Goal: Task Accomplishment & Management: Manage account settings

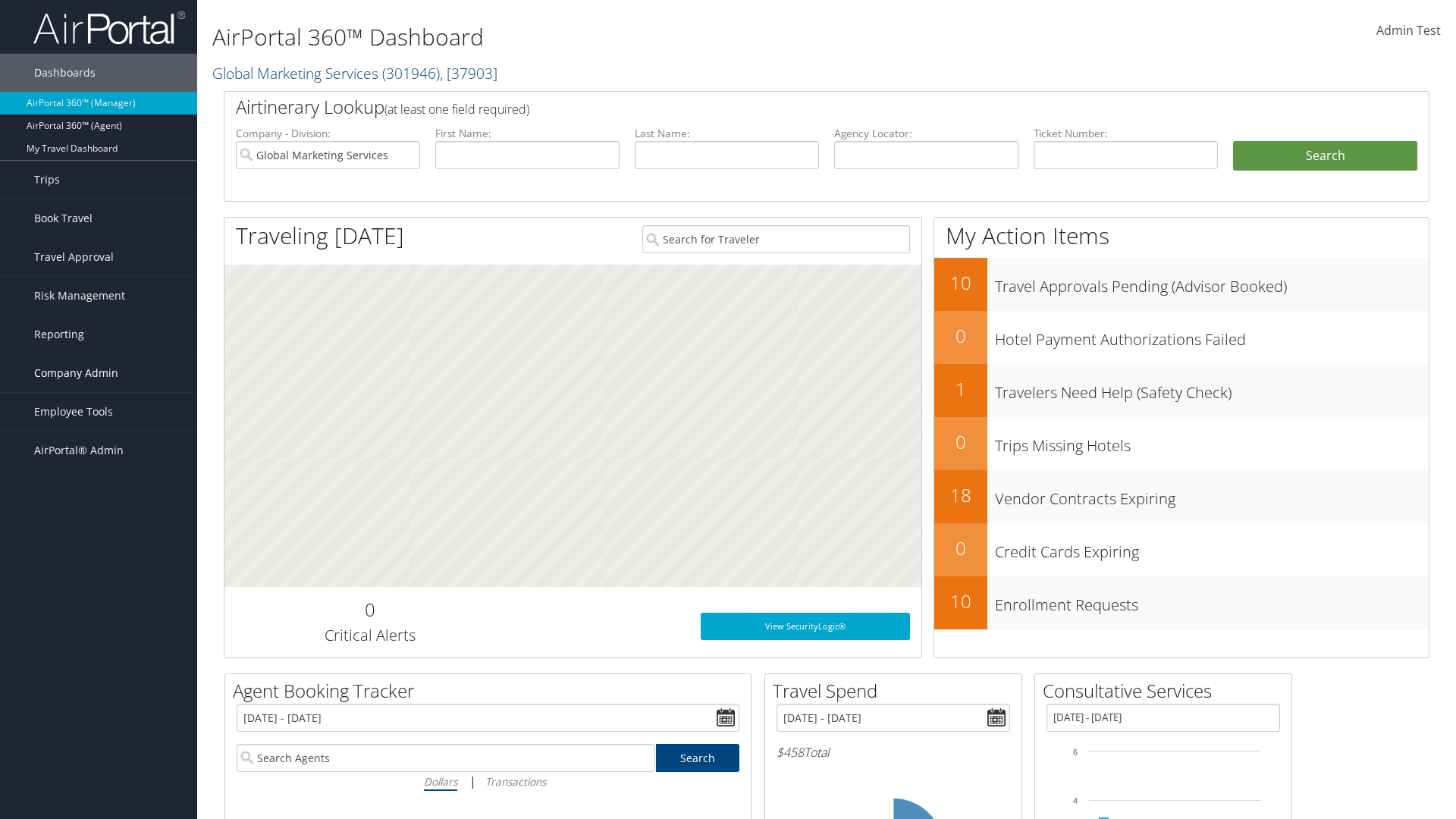
click at [99, 373] on span "Company Admin" at bounding box center [76, 373] width 84 height 38
click at [99, 448] on link "People" at bounding box center [99, 448] width 197 height 23
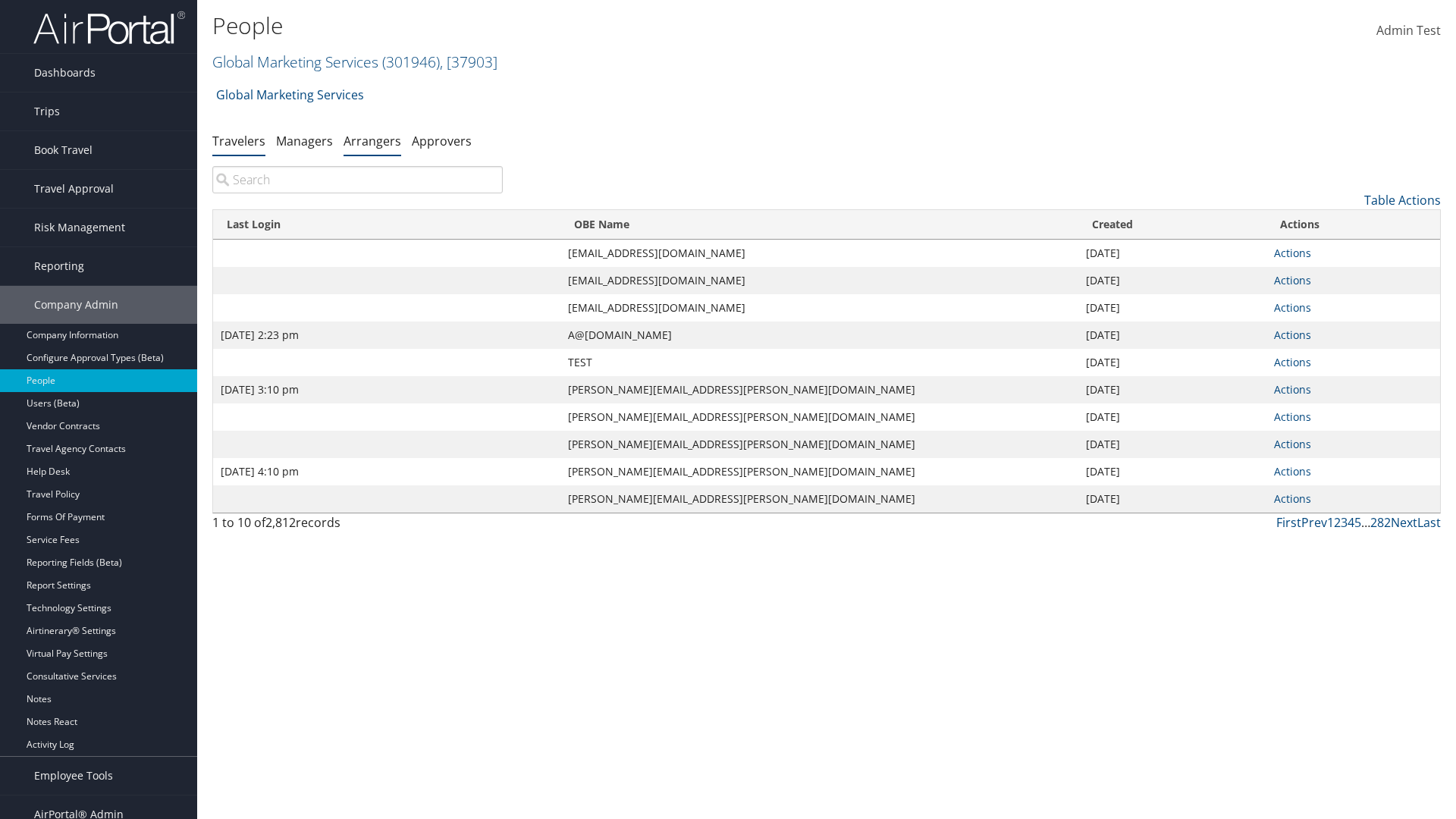
click at [373, 140] on link "Arrangers" at bounding box center [373, 141] width 58 height 16
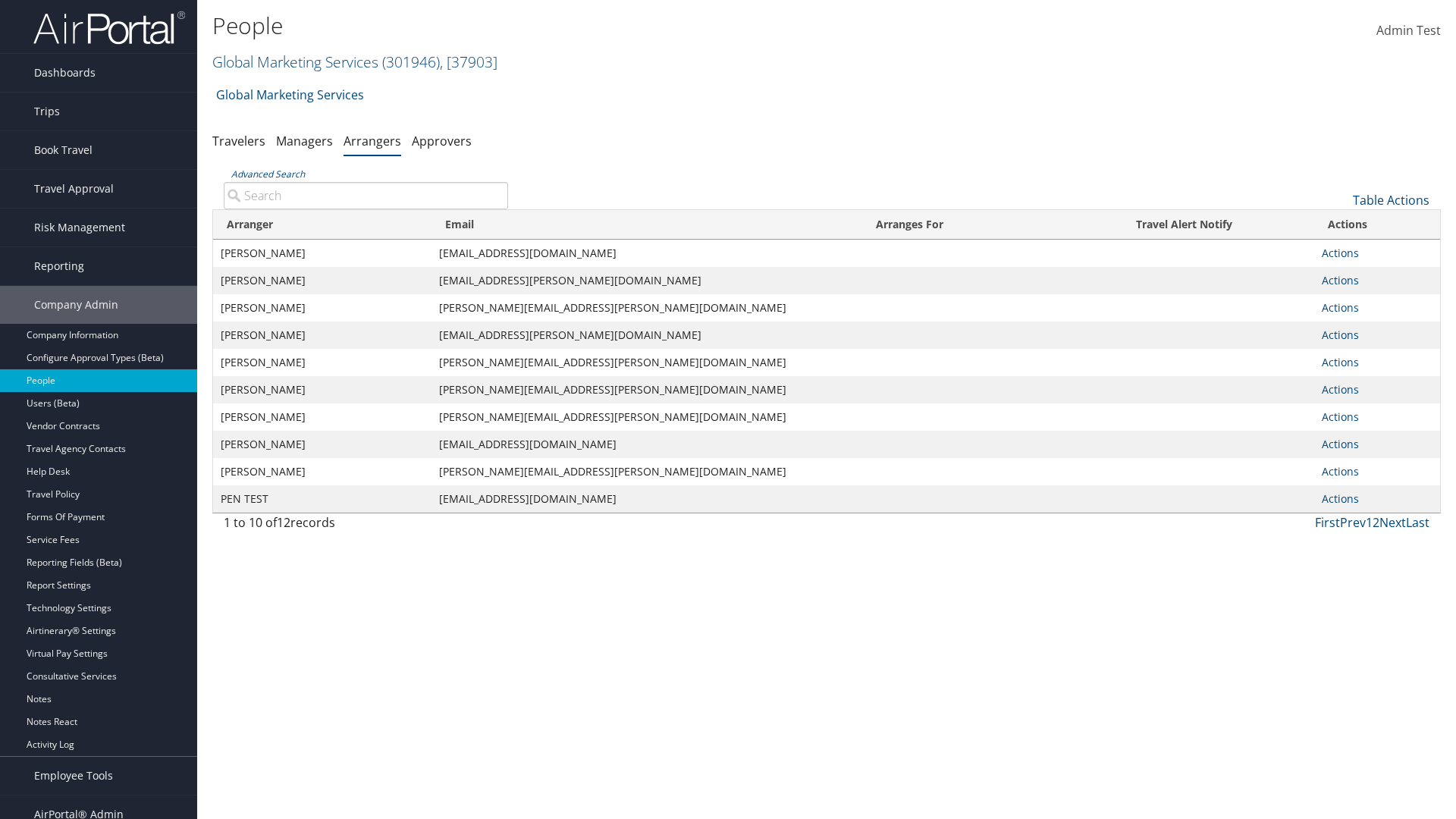
click at [365, 195] on input "Advanced Search" at bounding box center [365, 195] width 285 height 27
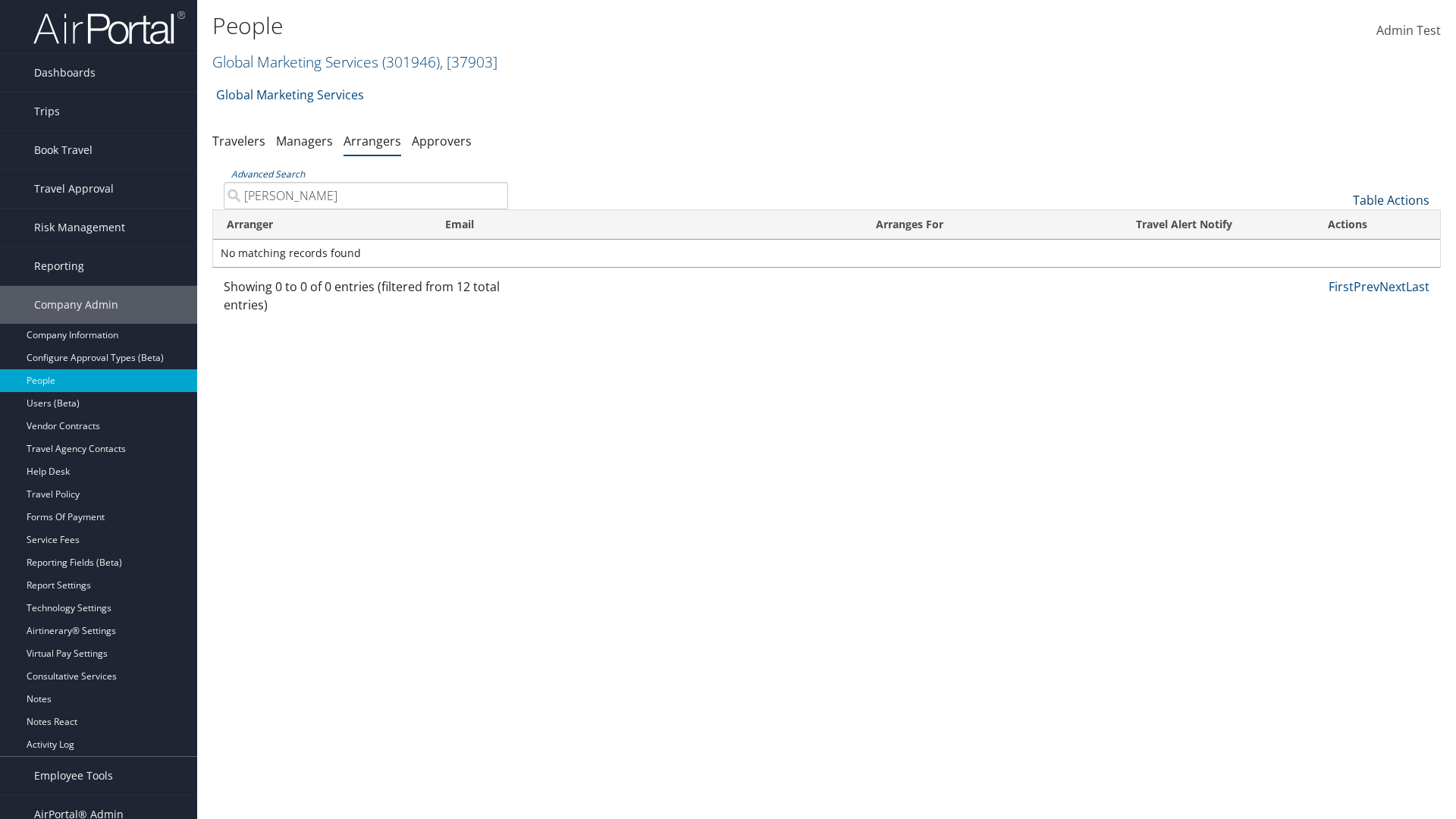
type input "AARON ADAMS"
click at [1391, 200] on link "Table Actions" at bounding box center [1391, 200] width 77 height 16
click at [1340, 223] on link "Add An Arranger" at bounding box center [1340, 223] width 200 height 26
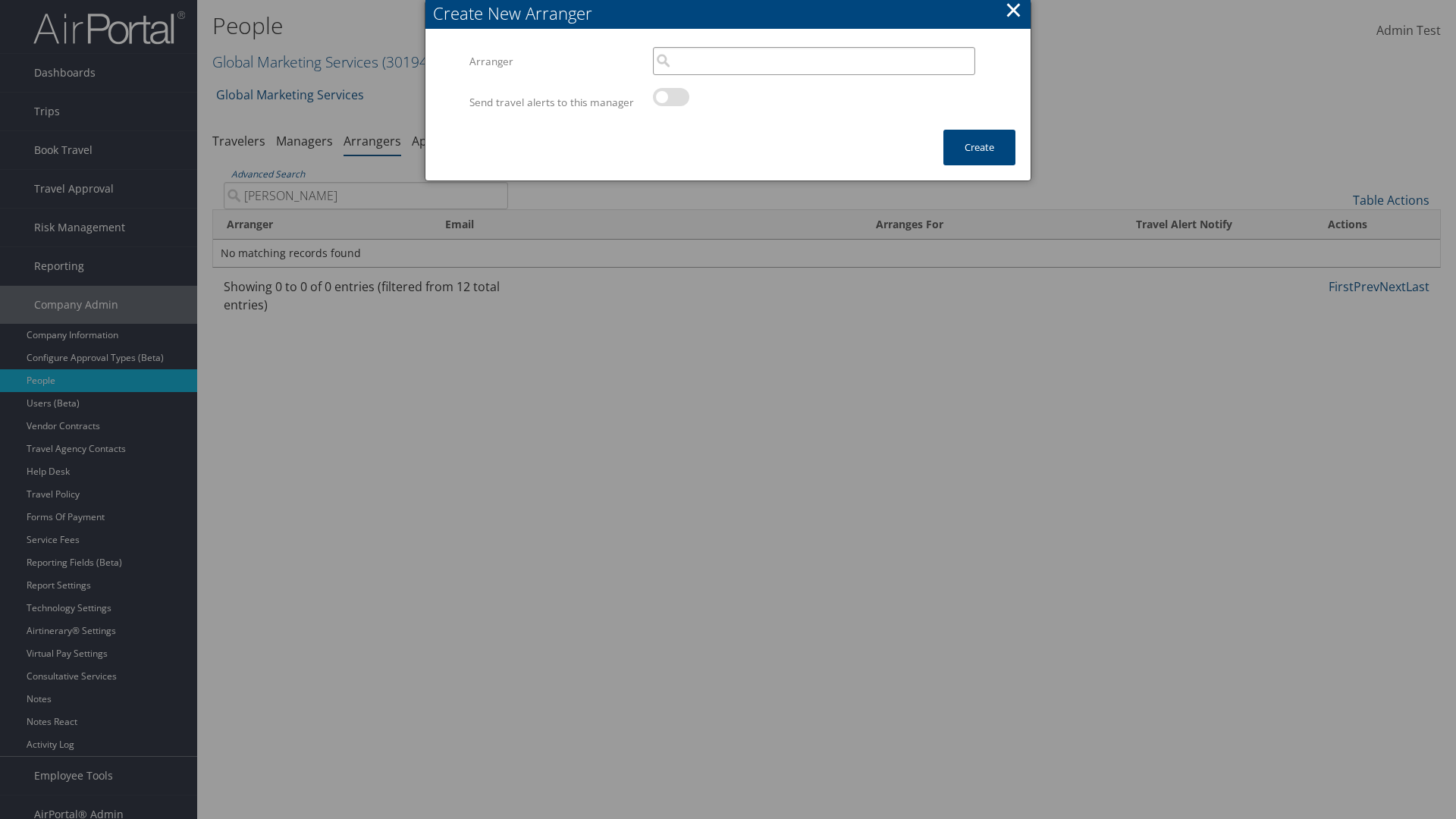
click at [814, 61] on input "search" at bounding box center [814, 61] width 322 height 28
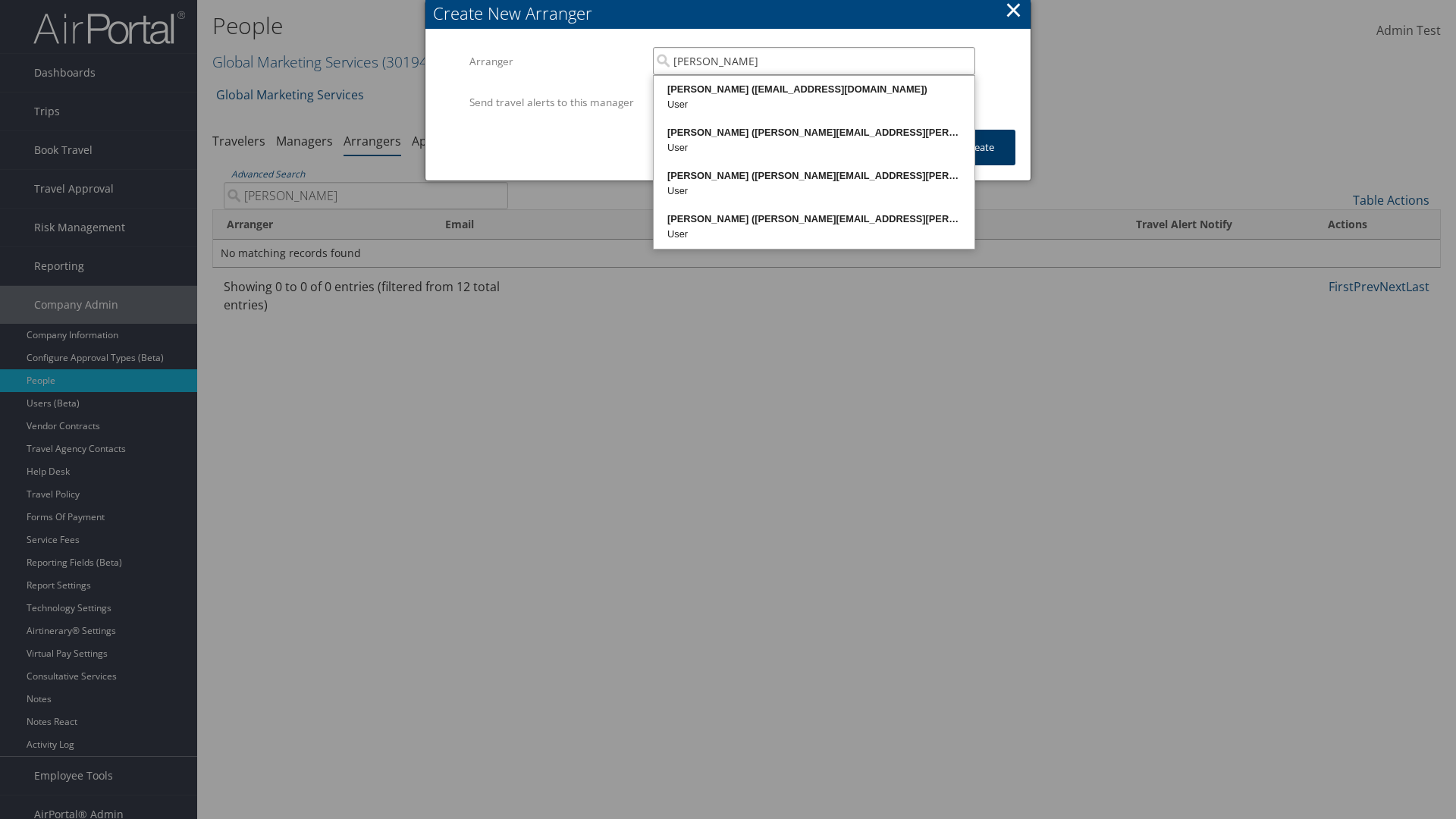
click at [814, 89] on div "AARON ADAMS (20768968@test898661.com)" at bounding box center [814, 89] width 317 height 15
type input "AARON ADAMS"
click at [979, 162] on button "Create" at bounding box center [979, 146] width 72 height 35
